Goal: Task Accomplishment & Management: Use online tool/utility

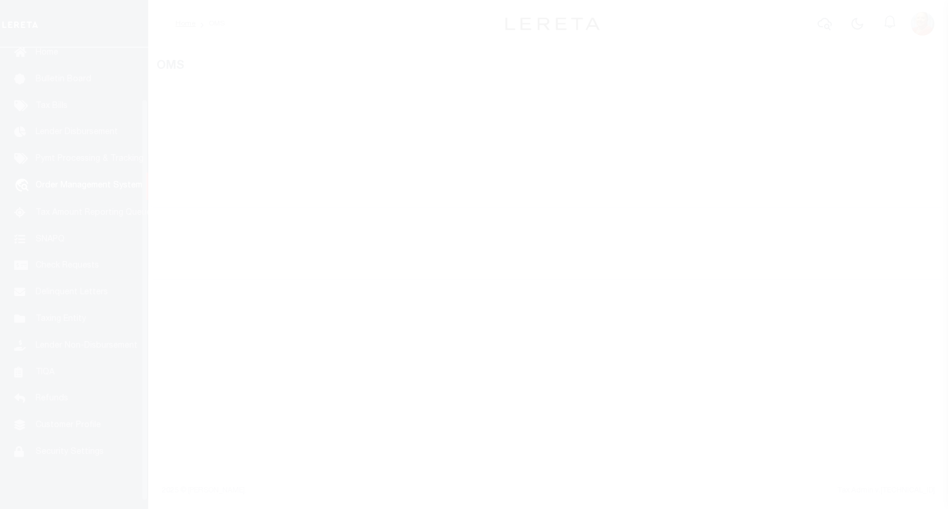
scroll to position [69, 0]
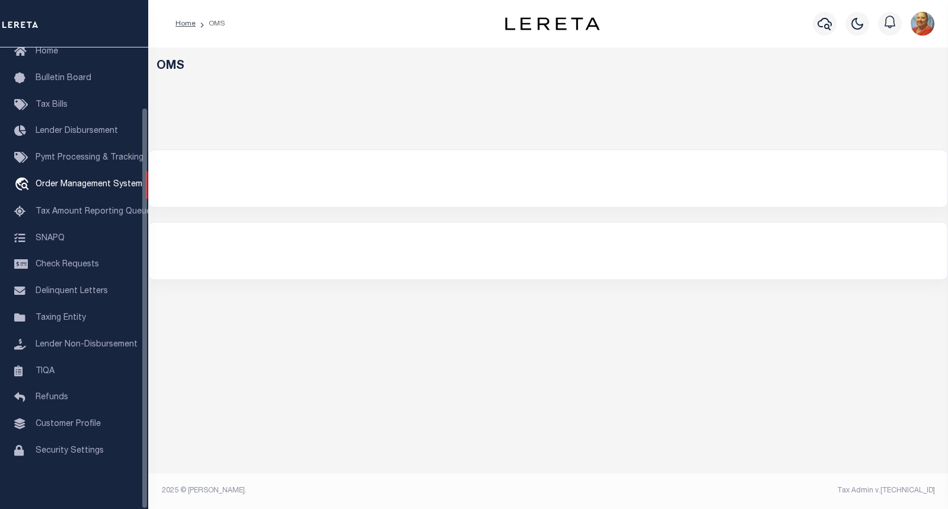
select select "200"
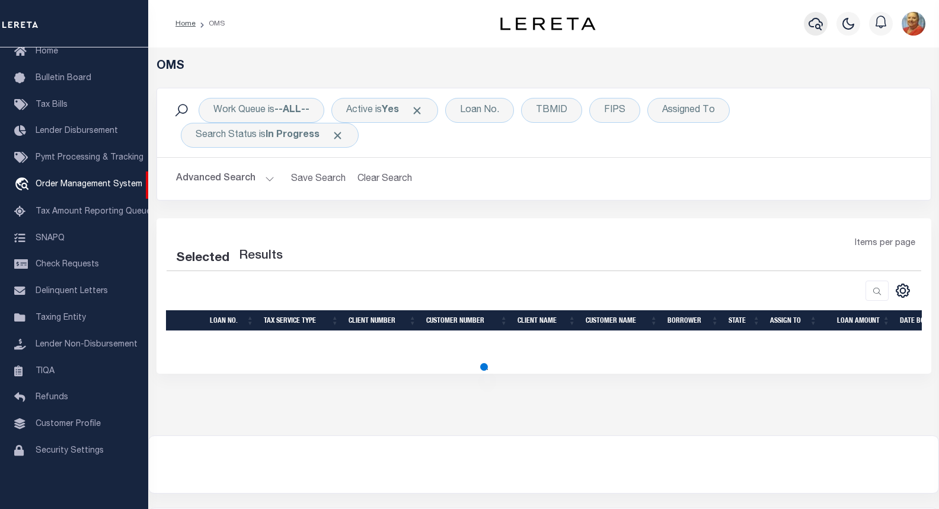
click at [812, 23] on icon "button" at bounding box center [816, 24] width 14 height 14
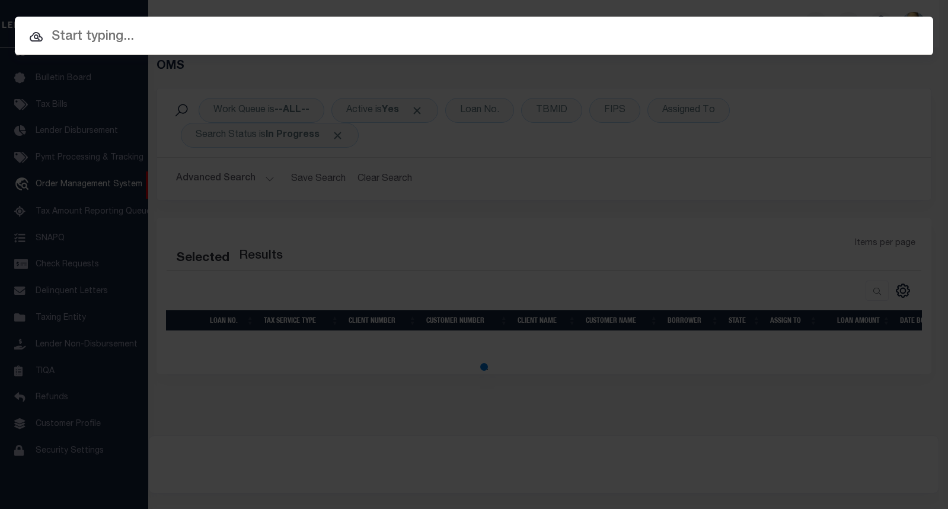
select select "200"
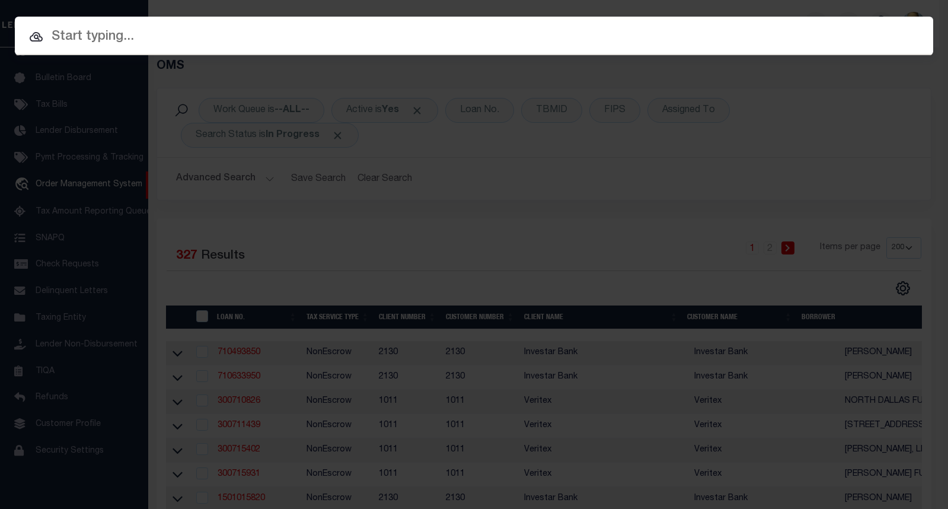
click at [71, 37] on input "text" at bounding box center [474, 37] width 918 height 21
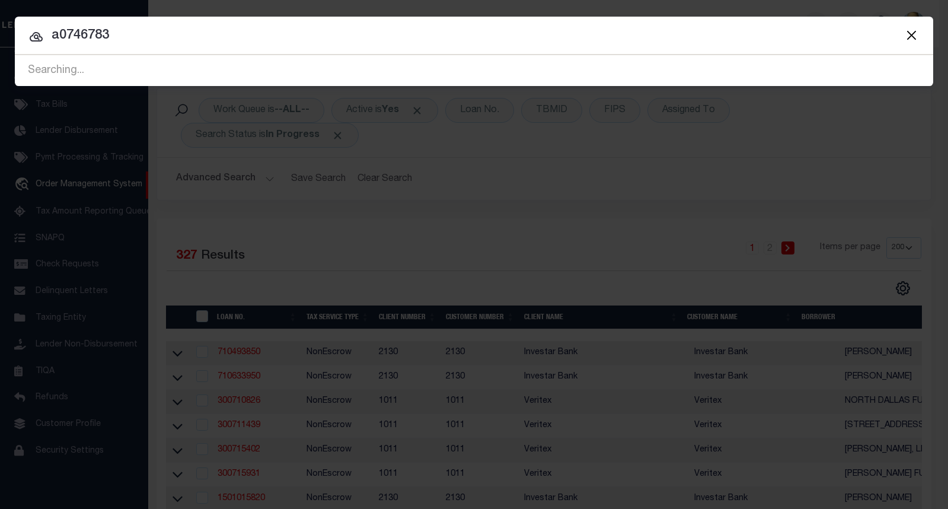
type input "a0746783"
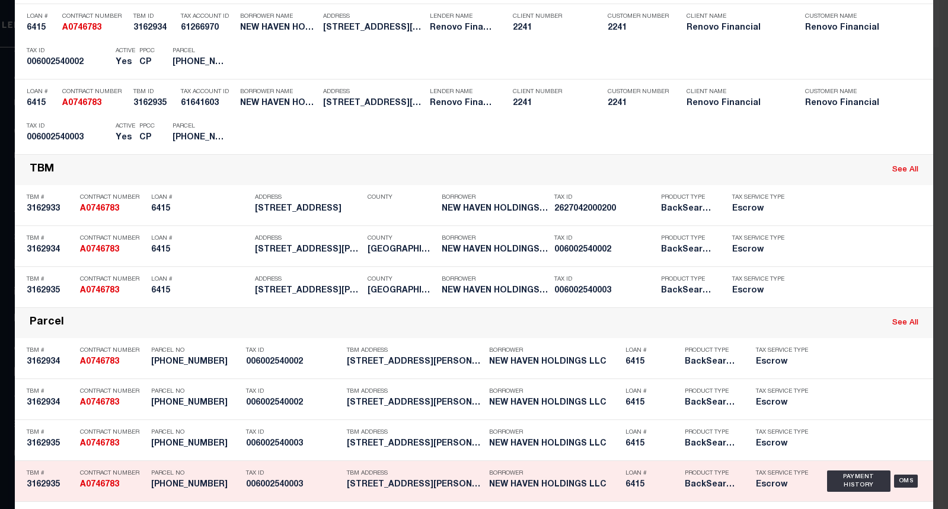
scroll to position [356, 0]
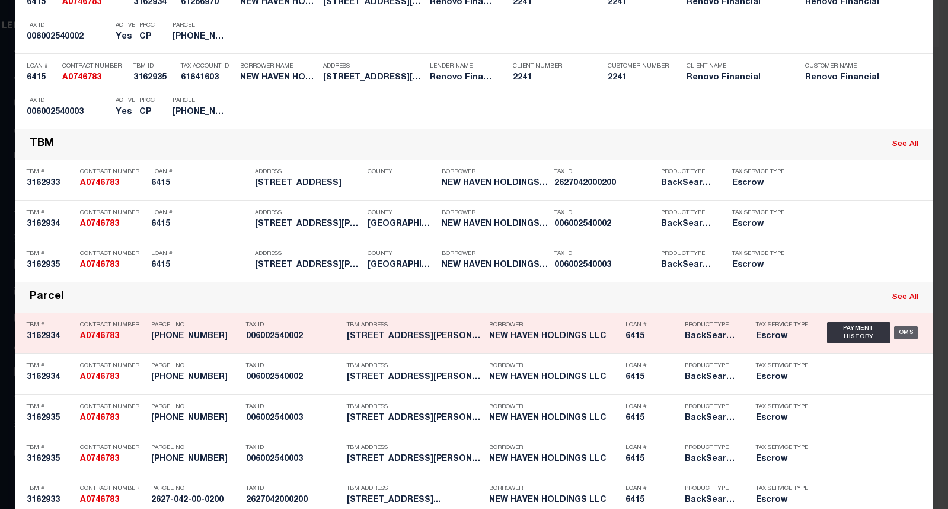
click at [896, 337] on div "OMS" at bounding box center [906, 332] width 24 height 13
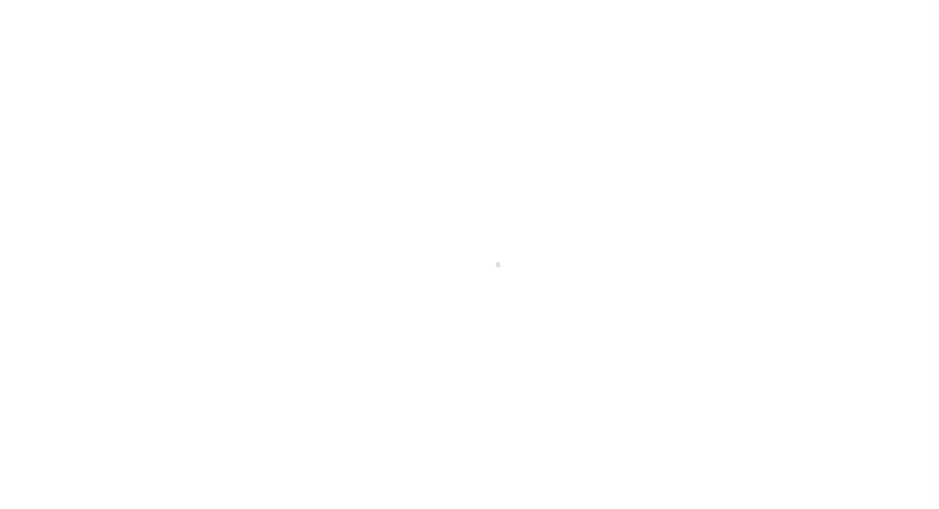
select select "25066"
select select "Escrow"
select select
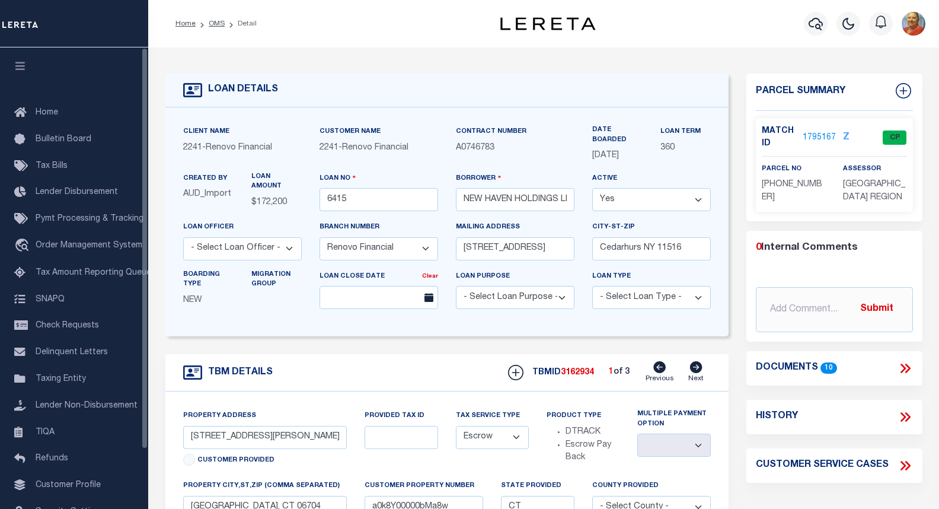
click at [445, 162] on div "Customer Name 2241 - Renovo Financial" at bounding box center [379, 148] width 136 height 47
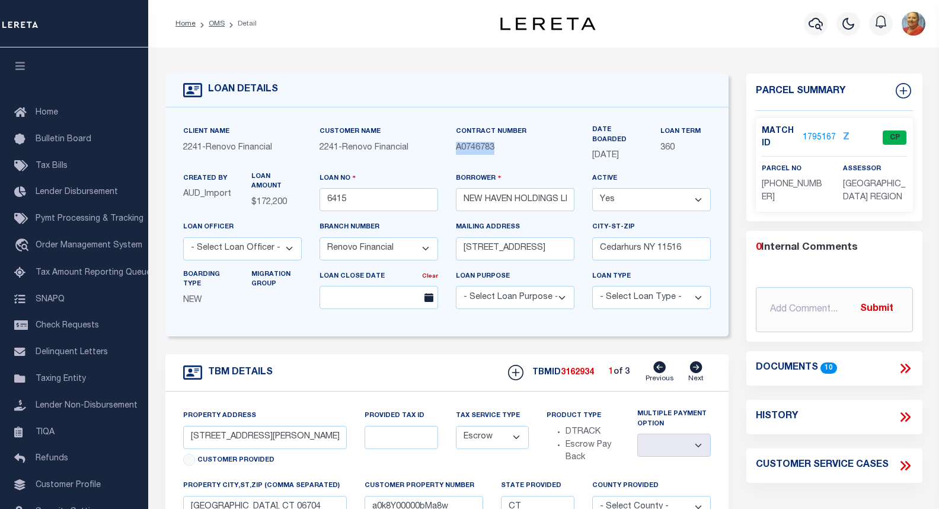
drag, startPoint x: 455, startPoint y: 151, endPoint x: 496, endPoint y: 146, distance: 41.1
click at [496, 146] on p "A0746783" at bounding box center [515, 148] width 119 height 13
copy span "A0746783"
click at [821, 137] on link "1795167" at bounding box center [819, 138] width 33 height 12
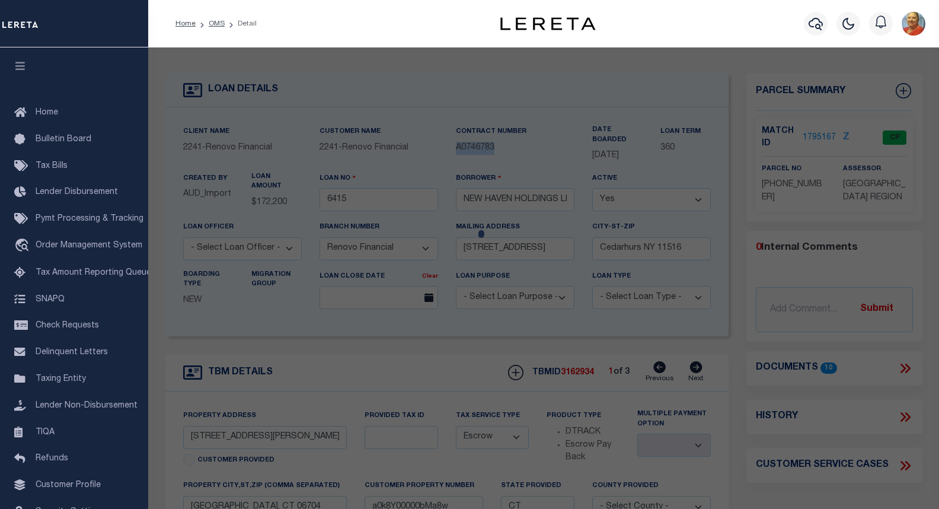
checkbox input "false"
select select "CP"
type input "NEW HAVEN HOLDINGS LLC"
select select "AGF"
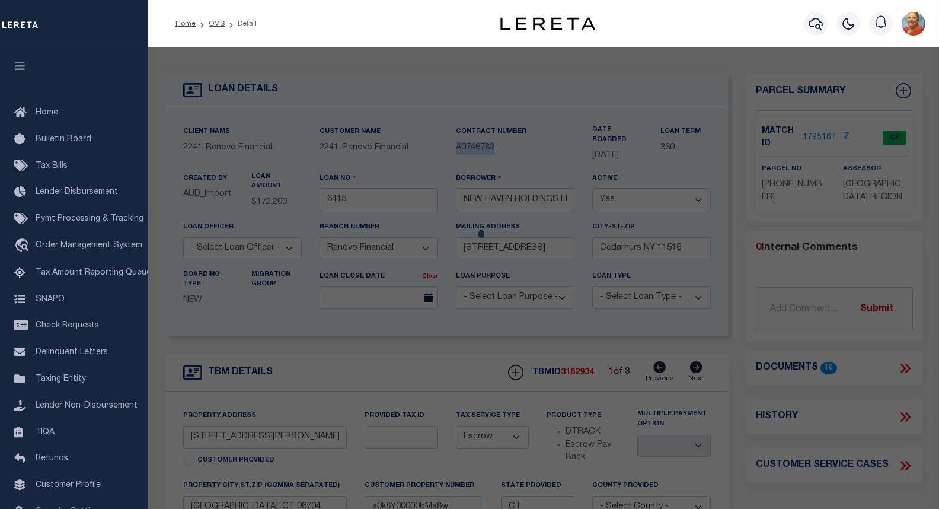
select select "ADD"
type input "22 [PERSON_NAME] CT APT 11"
checkbox input "false"
type input "WATERBURY CT 06704"
type textarea "LOT:2-11 BLK:254 CITY/[GEOGRAPHIC_DATA]/TWP:[GEOGRAPHIC_DATA]"
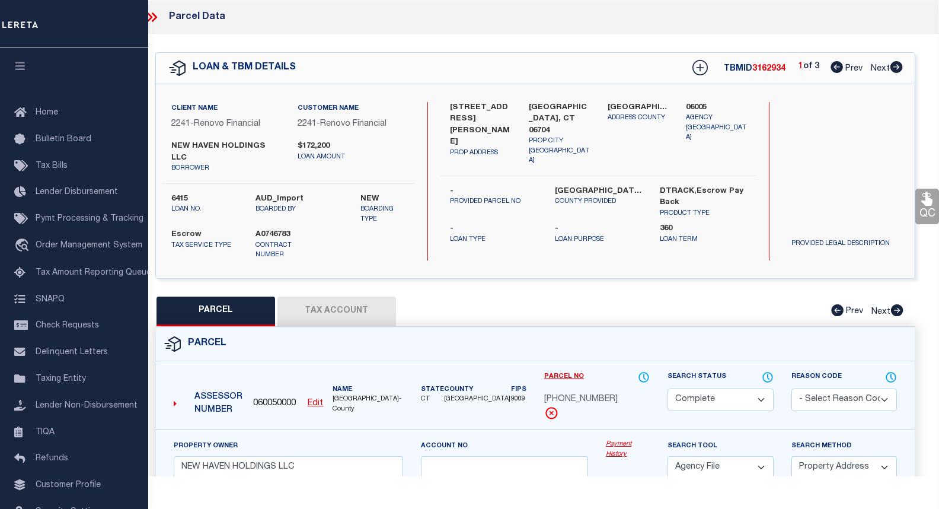
click at [336, 296] on button "Tax Account" at bounding box center [336, 311] width 119 height 30
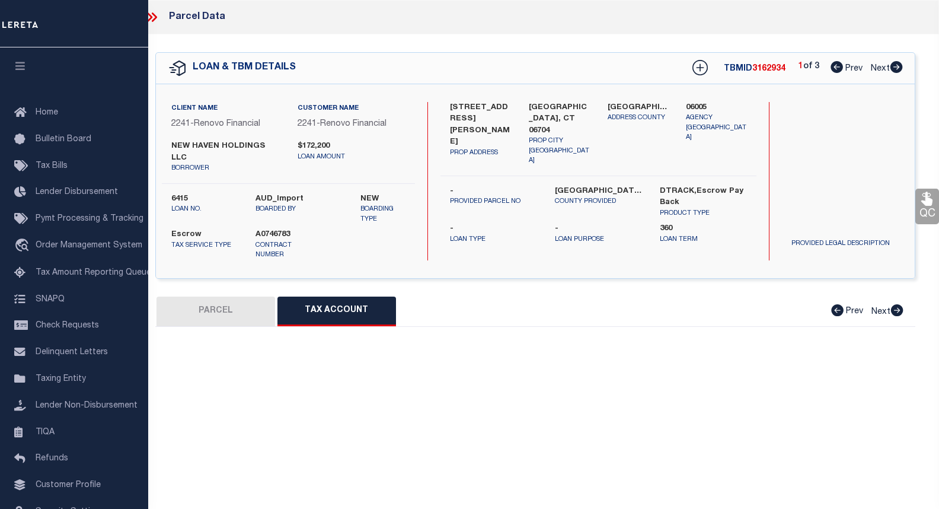
select select "100"
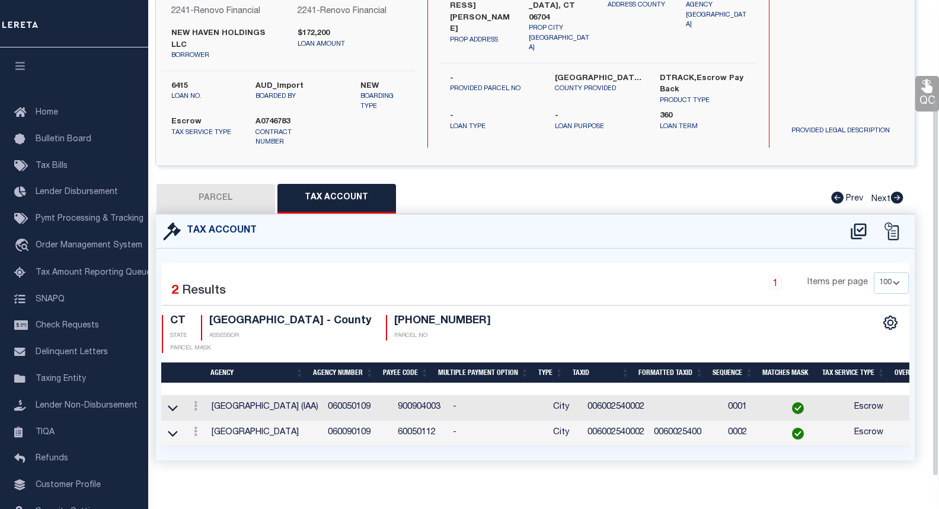
scroll to position [122, 0]
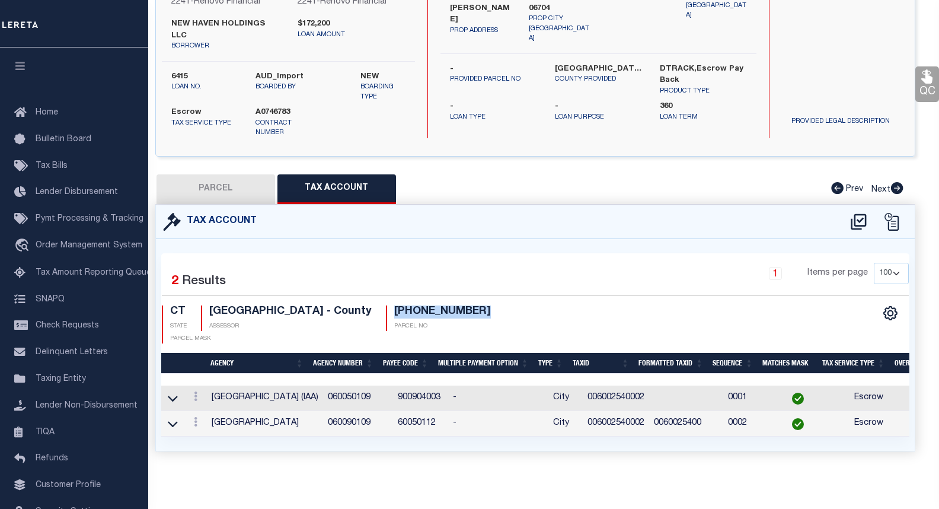
drag, startPoint x: 502, startPoint y: 301, endPoint x: 418, endPoint y: 293, distance: 84.0
click at [418, 305] on div "CT STATE [GEOGRAPHIC_DATA] REGION - County [GEOGRAPHIC_DATA] [PHONE_NUMBER] PAR…" at bounding box center [349, 324] width 374 height 38
copy h4 "[PHONE_NUMBER]"
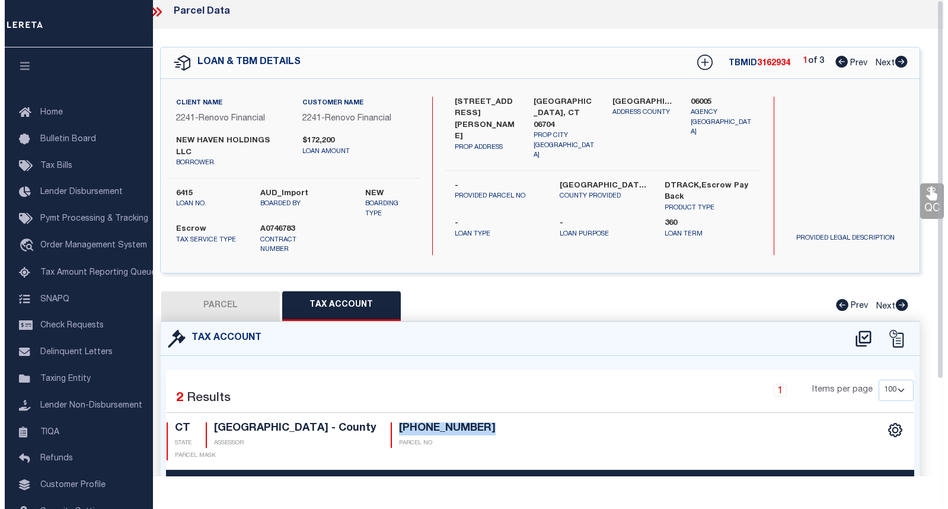
scroll to position [0, 0]
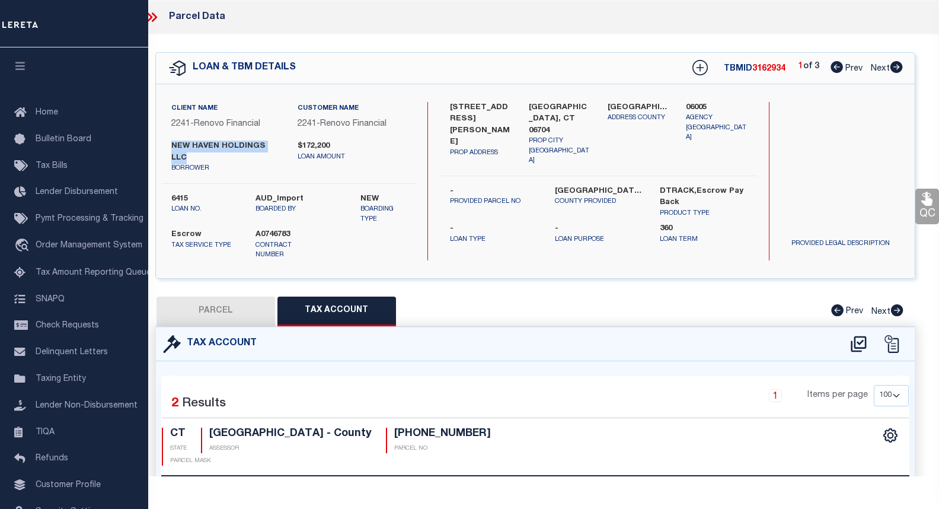
drag, startPoint x: 285, startPoint y: 145, endPoint x: 172, endPoint y: 147, distance: 113.3
click at [172, 147] on div "NEW HAVEN HOLDINGS LLC borrower" at bounding box center [225, 157] width 126 height 33
copy label "NEW HAVEN HOLDINGS LLC"
click at [150, 18] on icon at bounding box center [149, 16] width 5 height 9
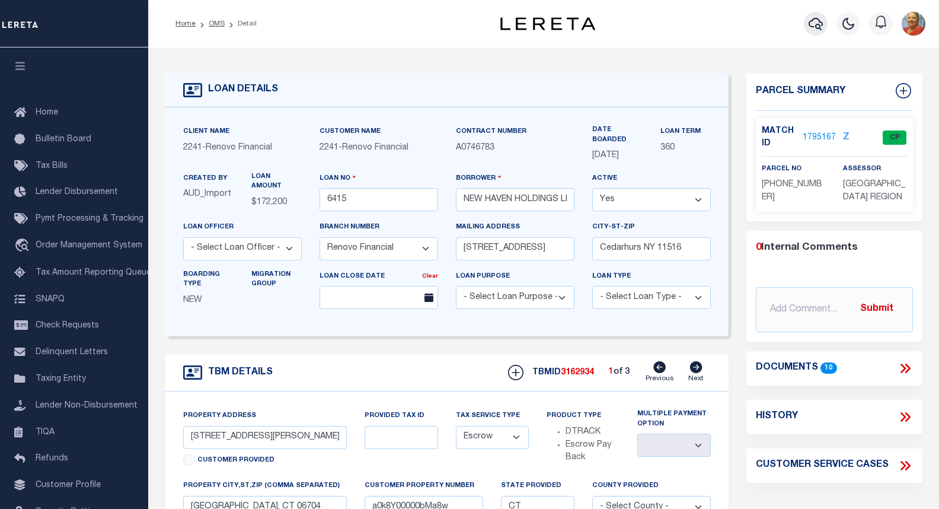
click at [814, 23] on icon "button" at bounding box center [816, 24] width 14 height 14
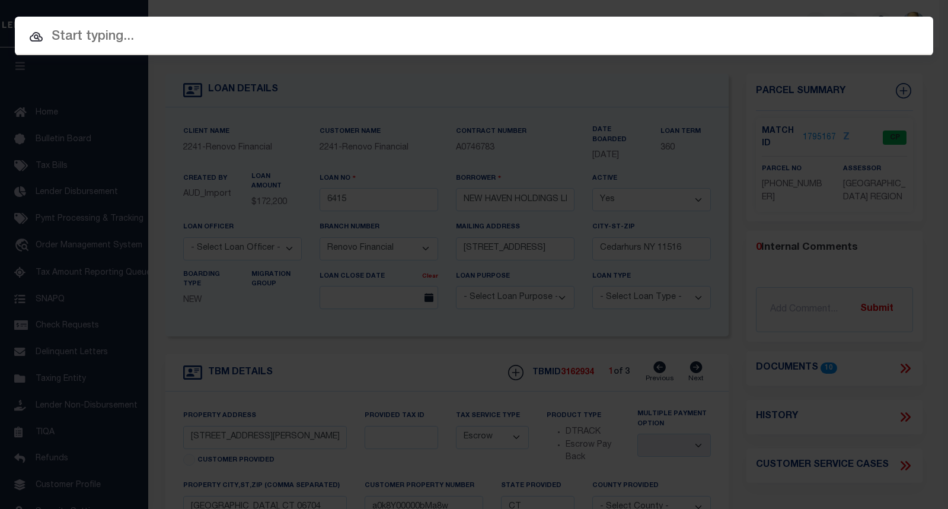
click at [102, 40] on input "text" at bounding box center [474, 37] width 918 height 21
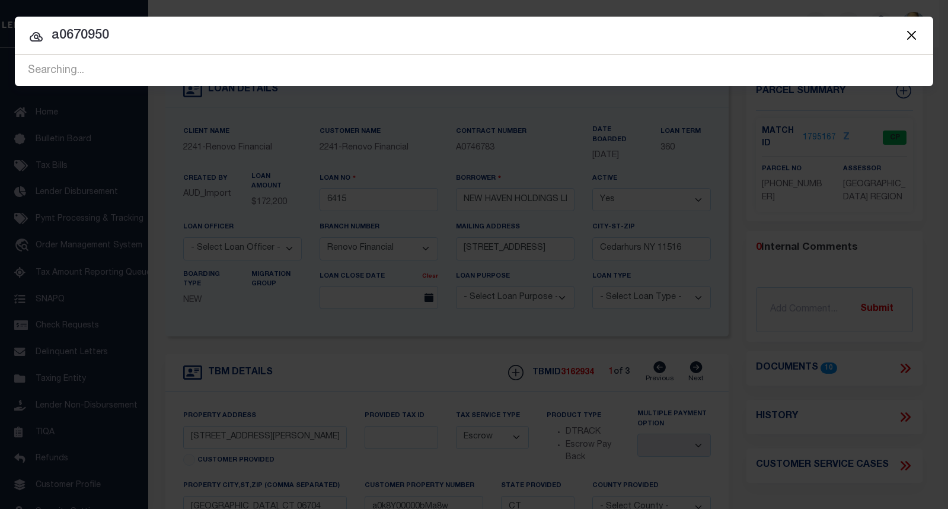
type input "a0670950"
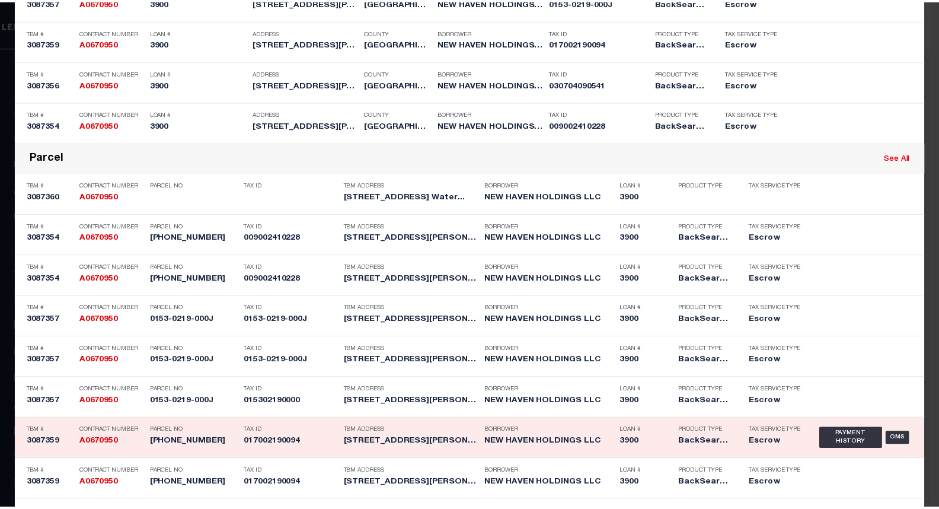
scroll to position [1364, 0]
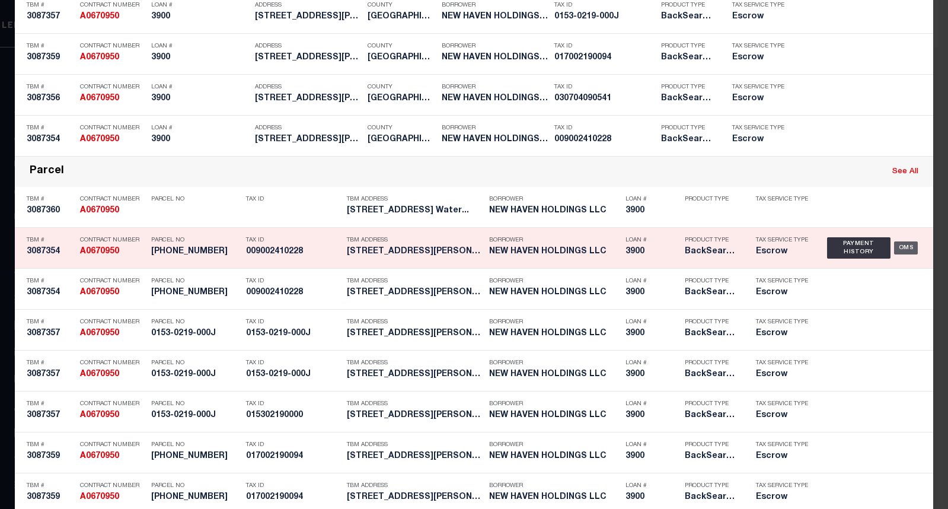
click at [902, 254] on div "OMS" at bounding box center [906, 247] width 24 height 13
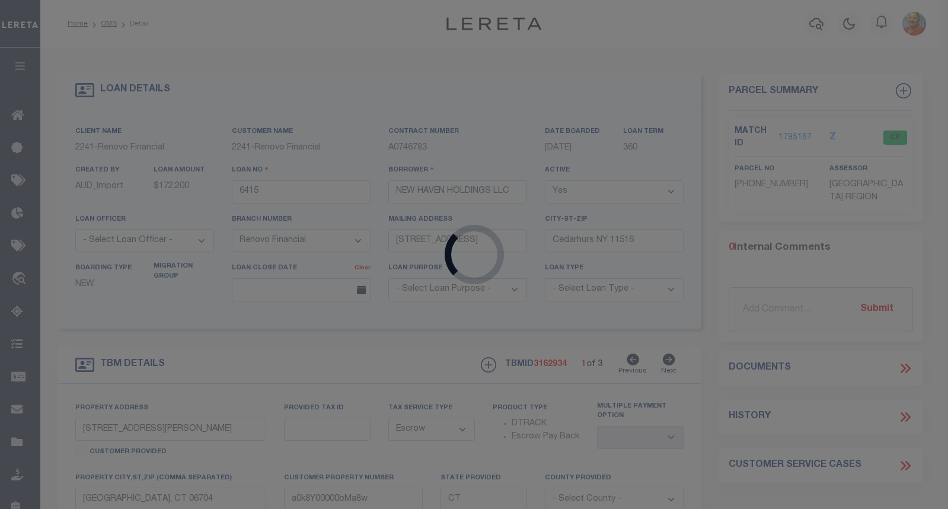
type input "3900"
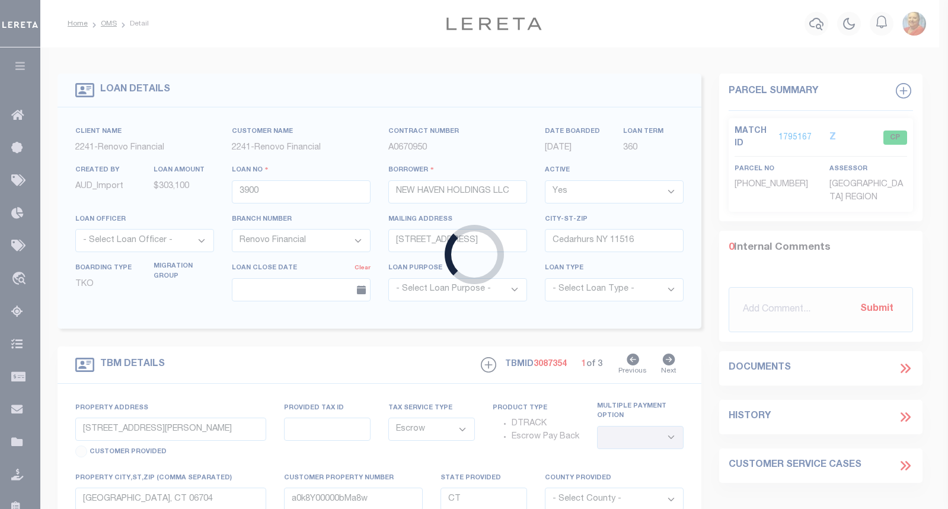
select select "25066"
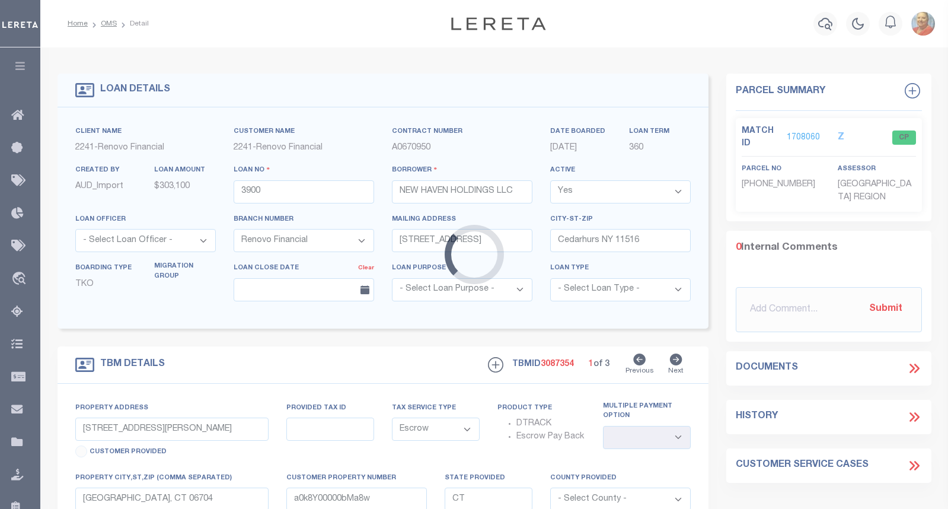
type input "[STREET_ADDRESS][PERSON_NAME]"
type input "[GEOGRAPHIC_DATA], CT 06705"
type input "a0k2L00001UbnA6"
select select
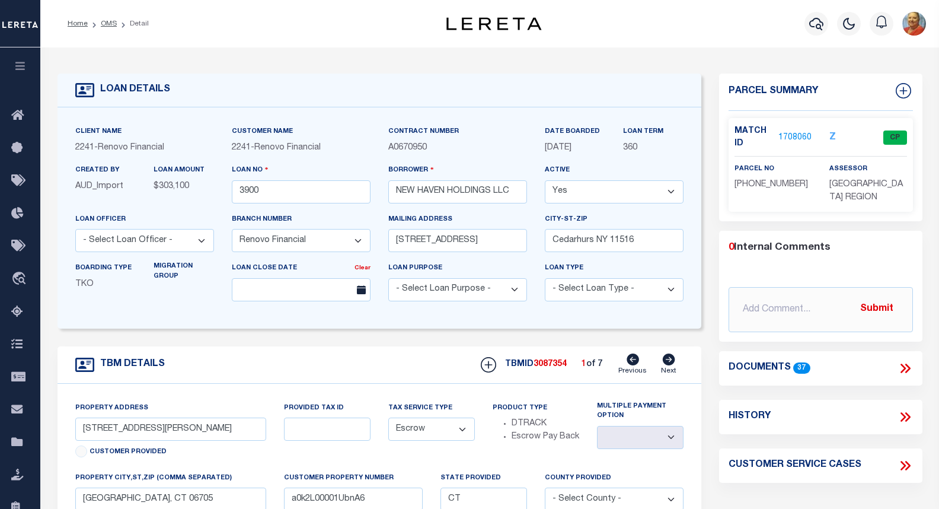
click at [157, 206] on div "Created By AUD_Import LOAN AMOUNT $303,100" at bounding box center [144, 188] width 157 height 49
drag, startPoint x: 429, startPoint y: 149, endPoint x: 390, endPoint y: 151, distance: 39.1
click at [387, 149] on div "Contract Number A0670950" at bounding box center [457, 144] width 157 height 39
copy span "A0670950"
